Goal: Information Seeking & Learning: Learn about a topic

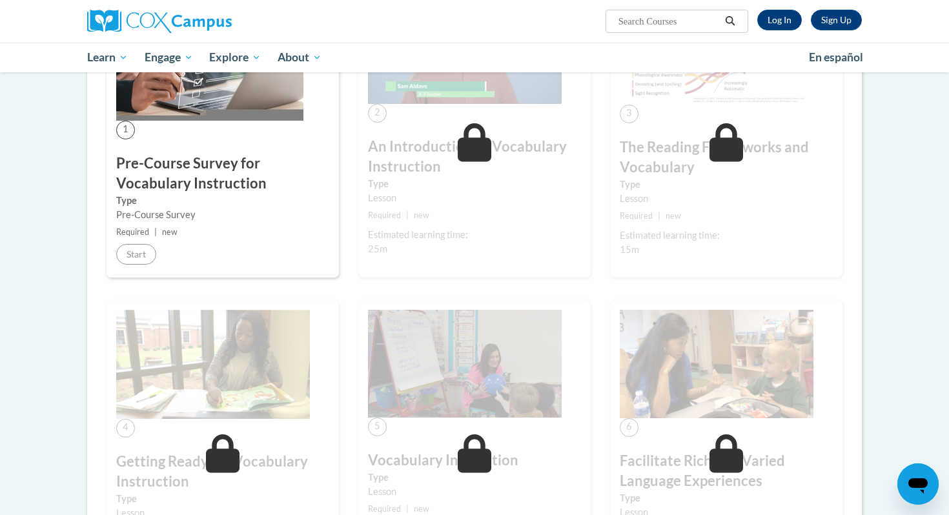
scroll to position [230, 0]
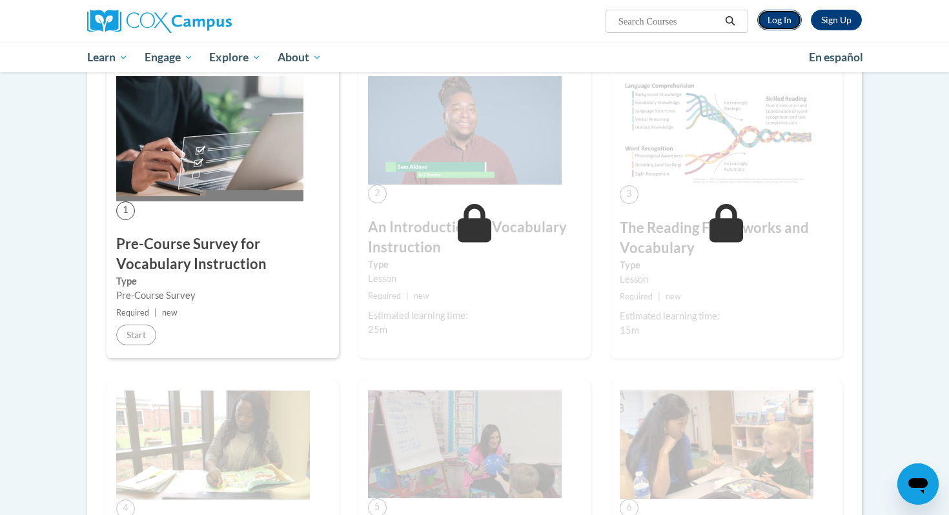
click at [779, 26] on link "Log In" at bounding box center [779, 20] width 45 height 21
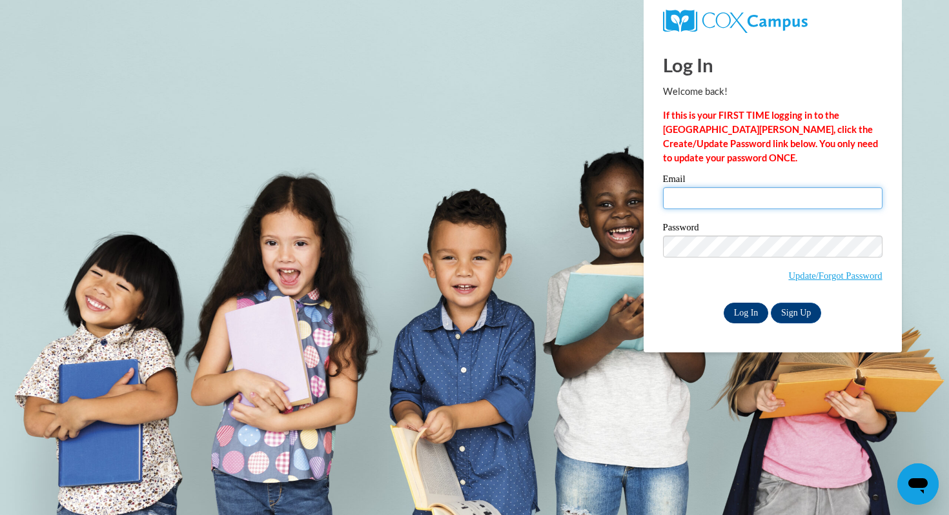
type input "iaford9264@ung.edu"
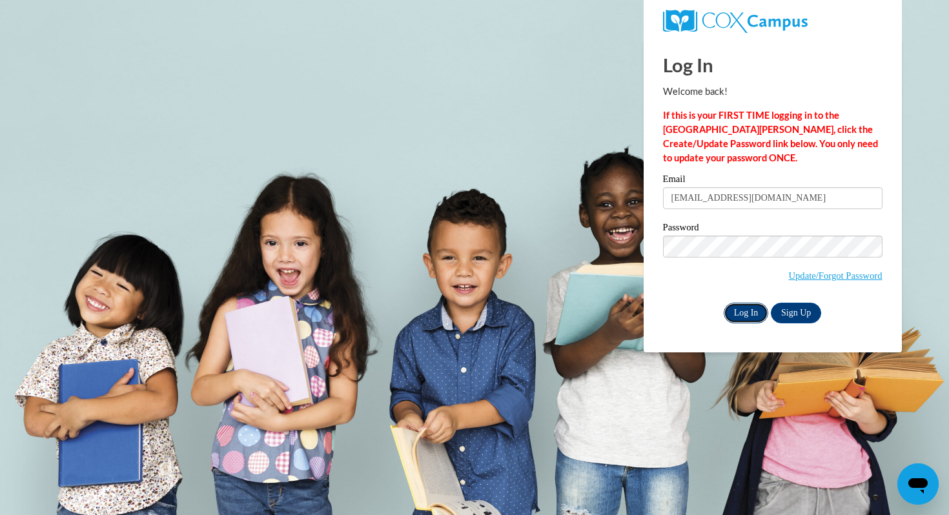
click at [745, 310] on input "Log In" at bounding box center [746, 313] width 45 height 21
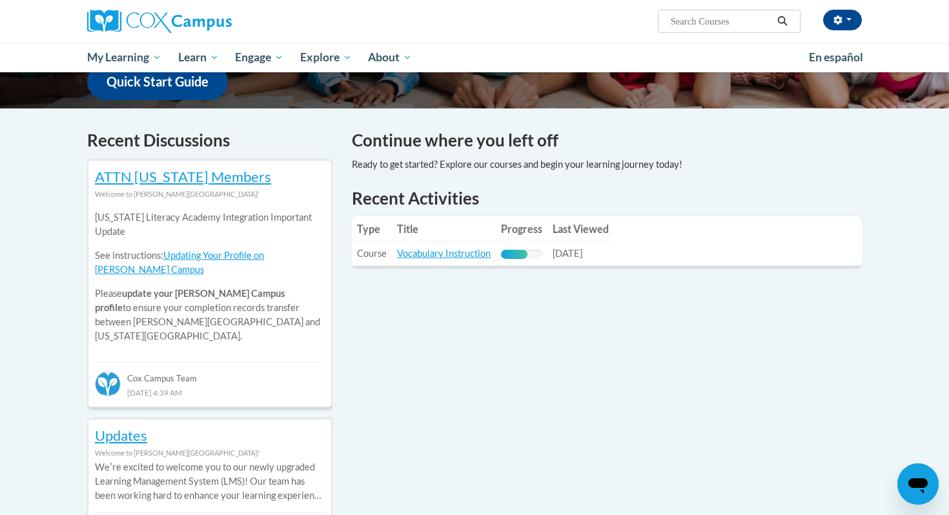
scroll to position [339, 0]
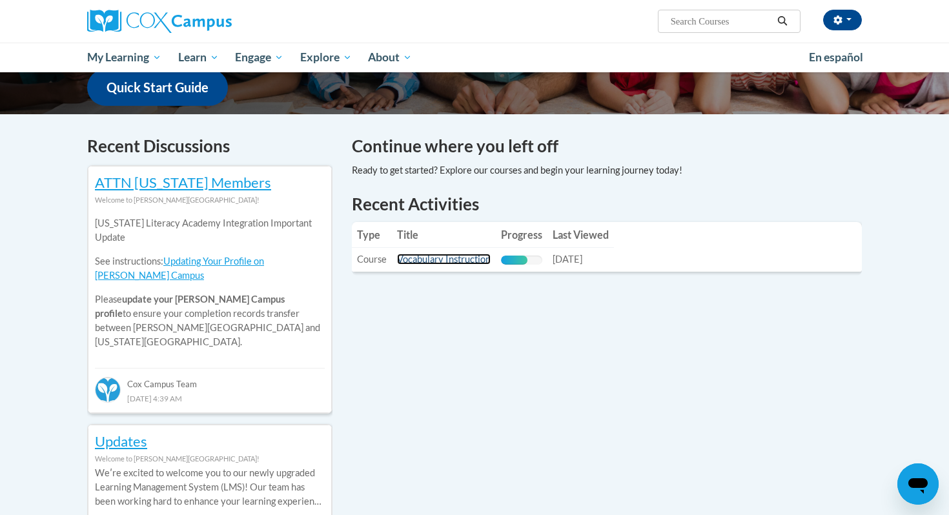
click at [447, 261] on link "Vocabulary Instruction" at bounding box center [444, 259] width 94 height 11
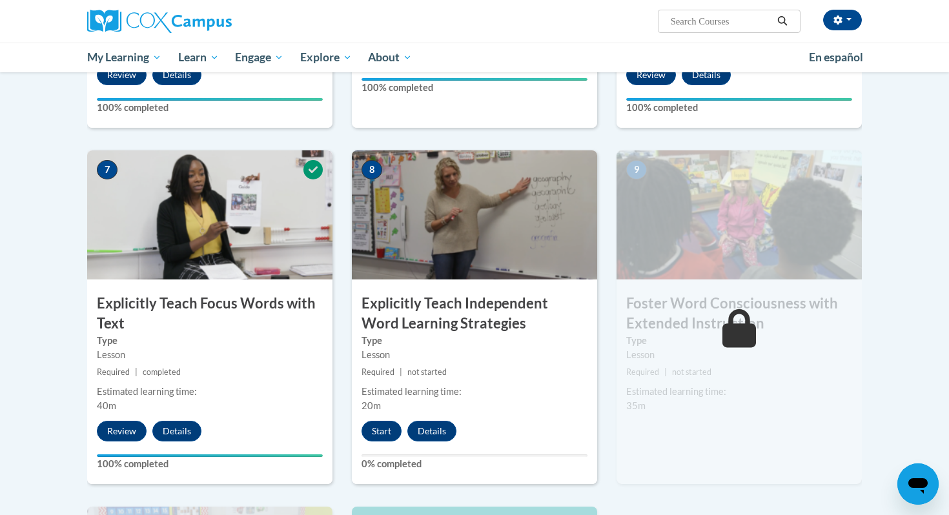
scroll to position [920, 0]
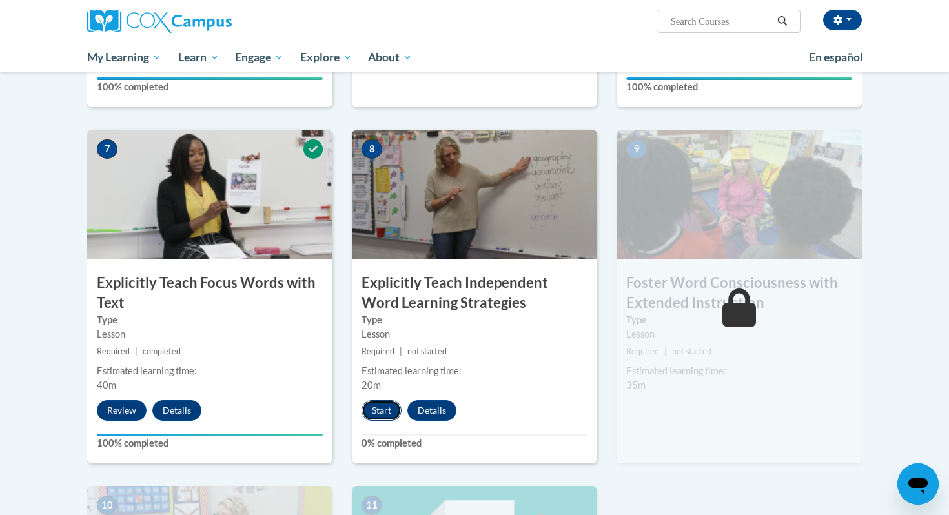
click at [380, 407] on button "Start" at bounding box center [382, 410] width 40 height 21
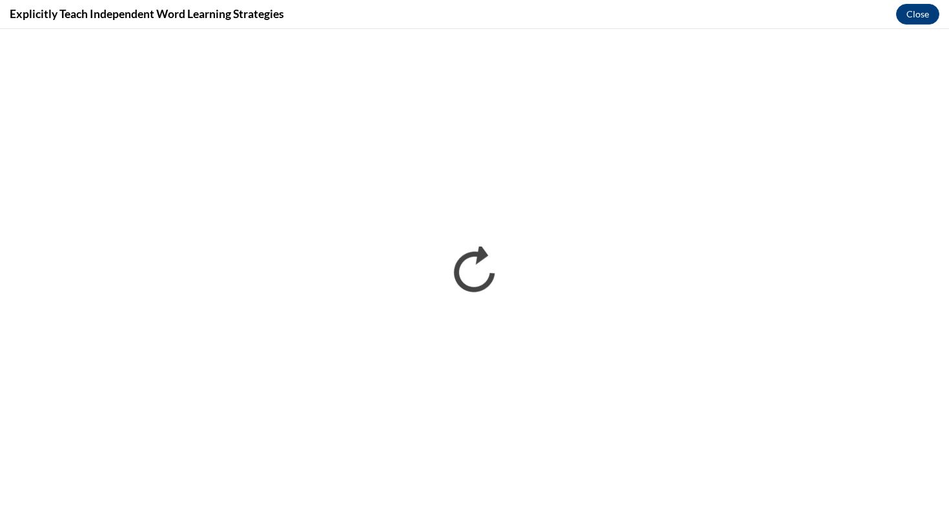
scroll to position [0, 0]
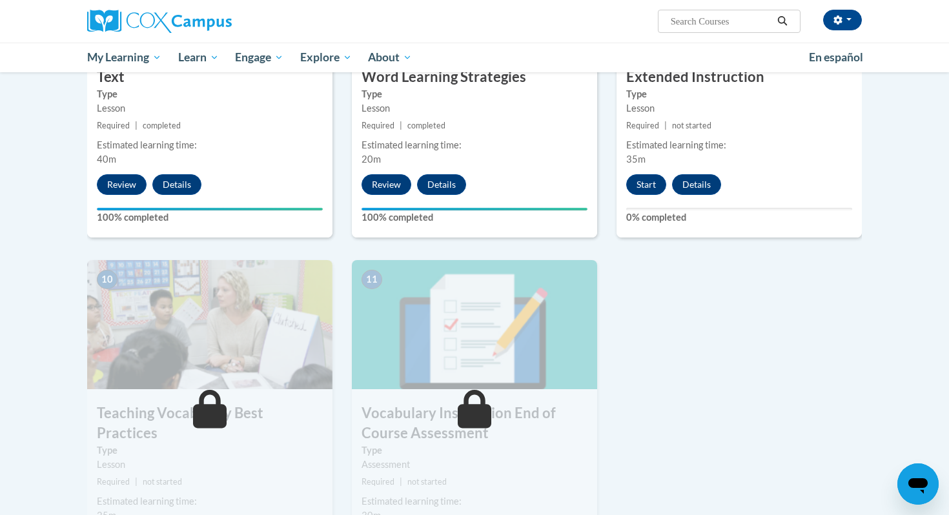
scroll to position [1144, 0]
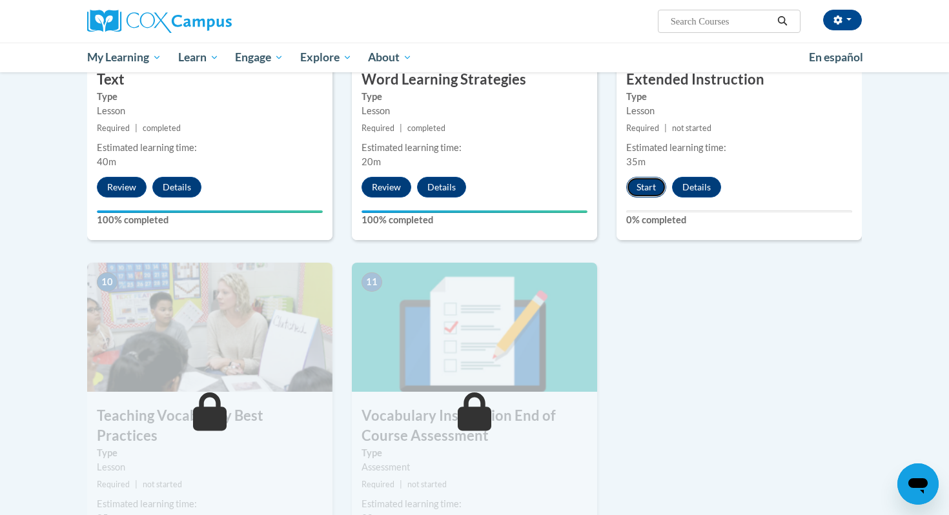
click at [645, 189] on button "Start" at bounding box center [646, 187] width 40 height 21
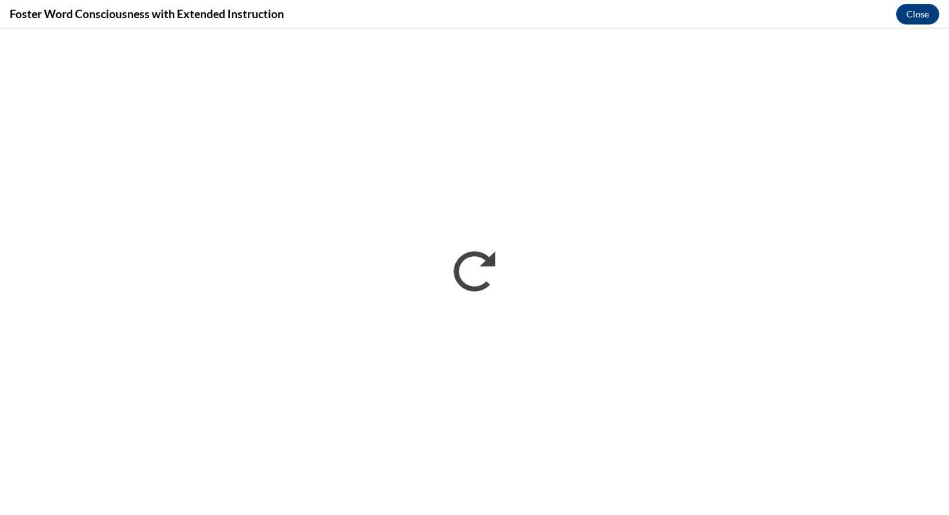
scroll to position [0, 0]
